Goal: Navigation & Orientation: Find specific page/section

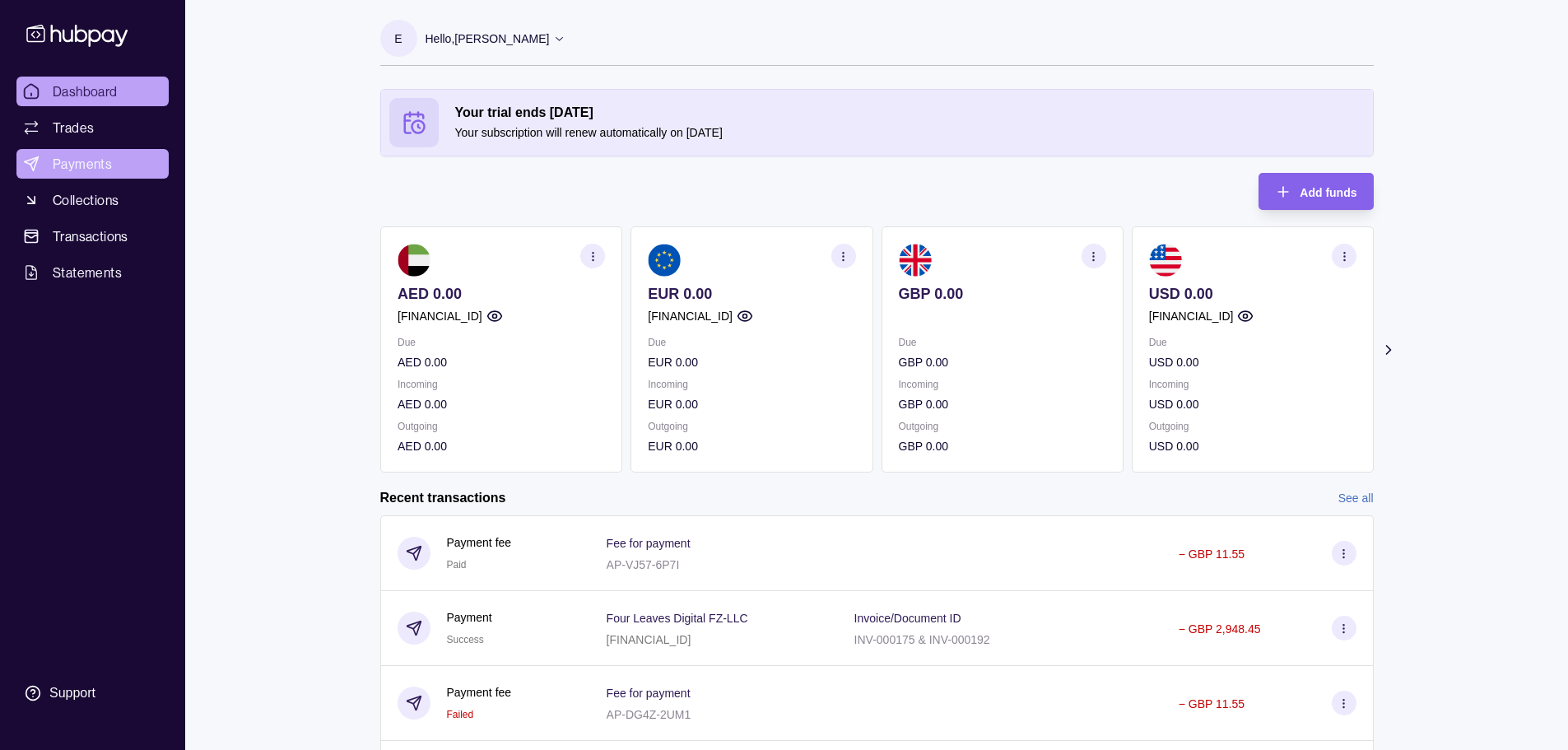
click at [82, 165] on span "Payments" at bounding box center [81, 164] width 59 height 19
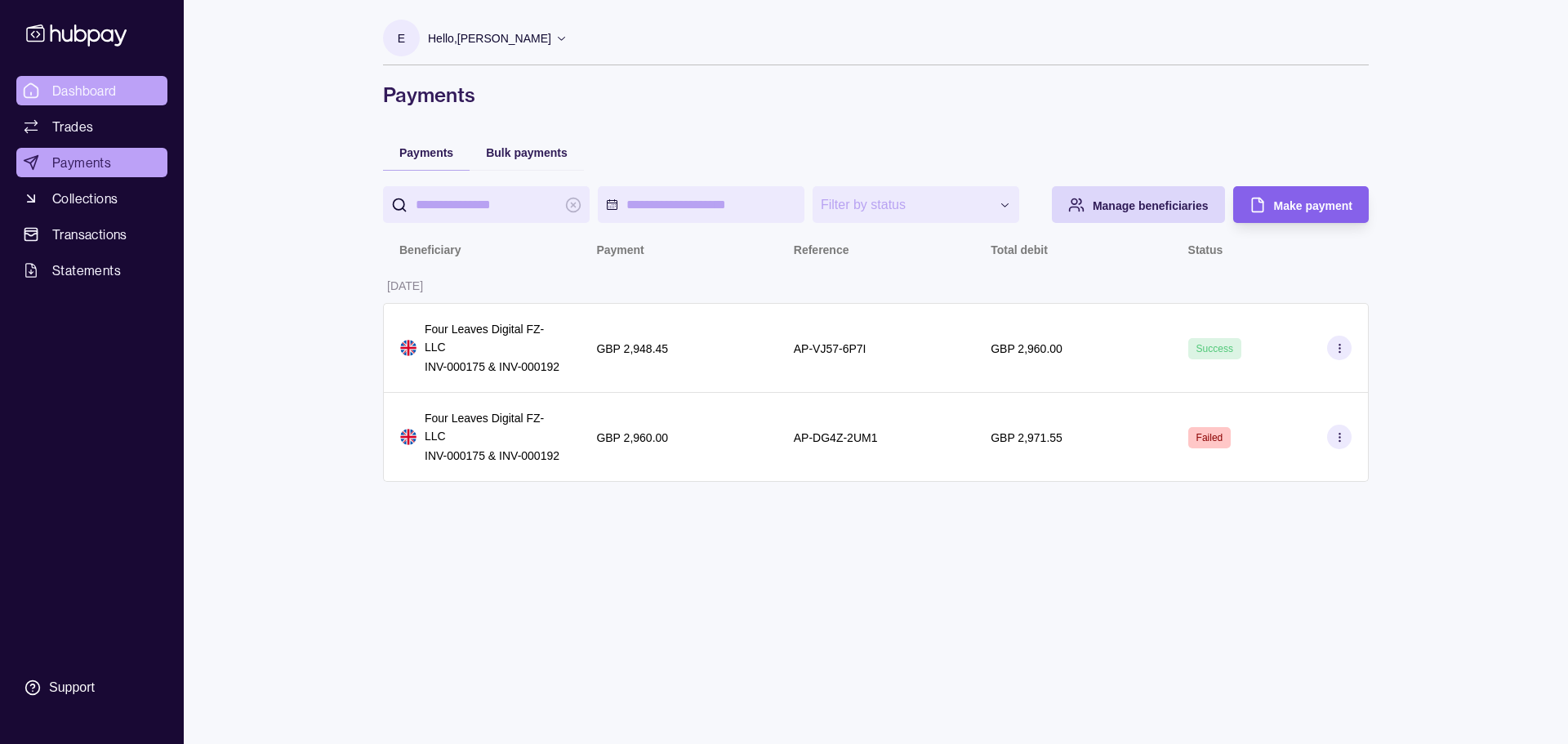
click at [89, 100] on link "Dashboard" at bounding box center [91, 90] width 151 height 30
